Goal: Transaction & Acquisition: Subscribe to service/newsletter

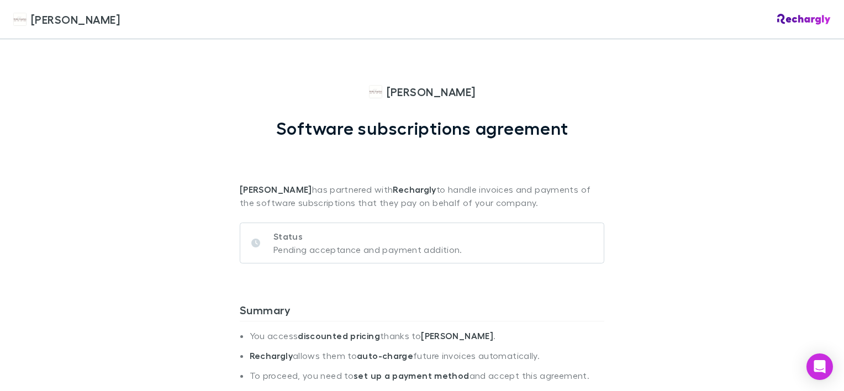
click at [306, 239] on p "Status" at bounding box center [367, 236] width 189 height 13
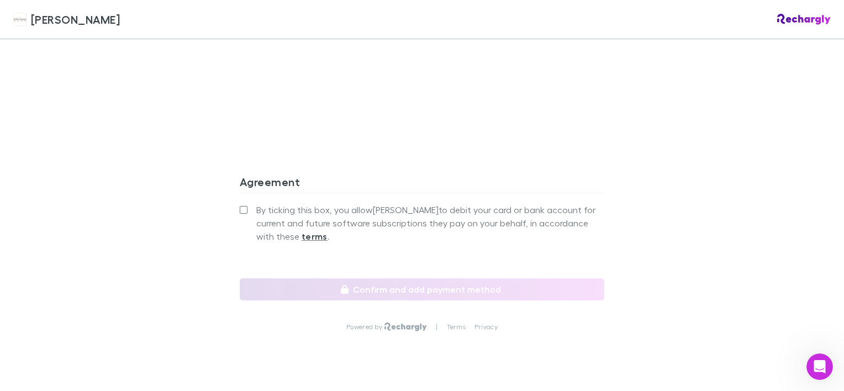
scroll to position [1034, 0]
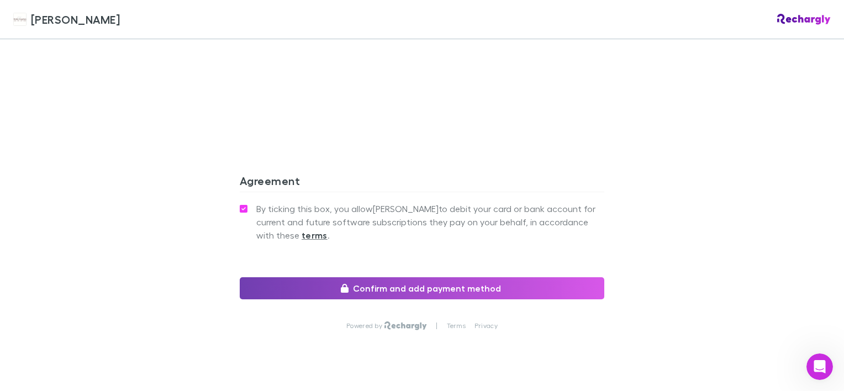
click at [427, 277] on button "Confirm and add payment method" at bounding box center [422, 288] width 364 height 22
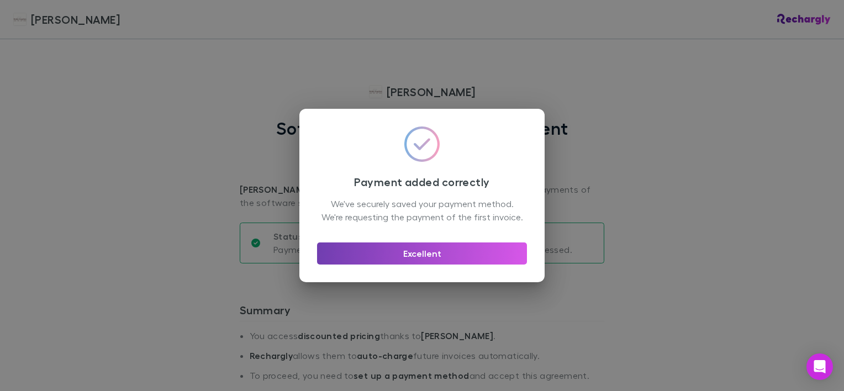
click at [422, 258] on button "Excellent" at bounding box center [422, 253] width 210 height 22
